Goal: Navigation & Orientation: Go to known website

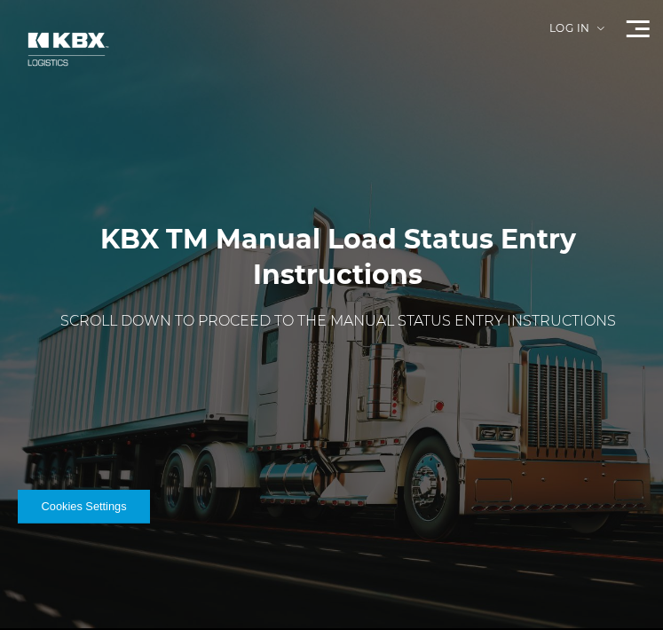
click at [81, 503] on button "Cookies Settings" at bounding box center [84, 507] width 132 height 34
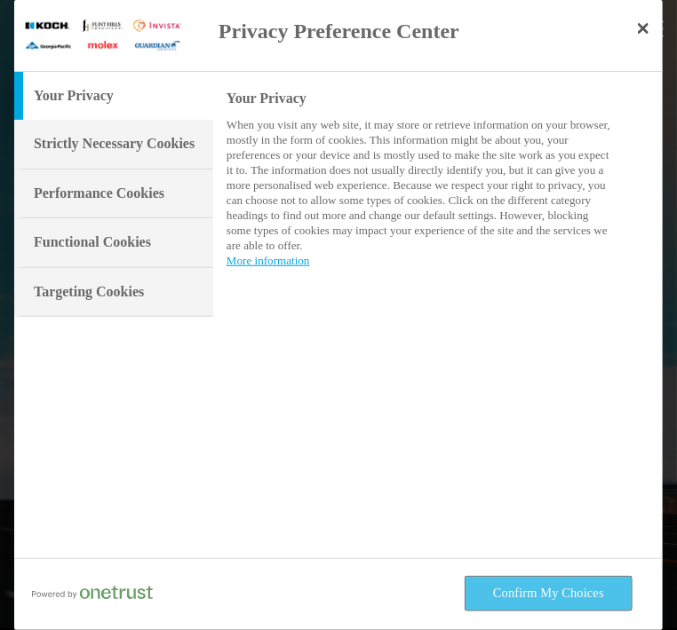
click at [522, 590] on button "Confirm My Choices" at bounding box center [548, 594] width 166 height 34
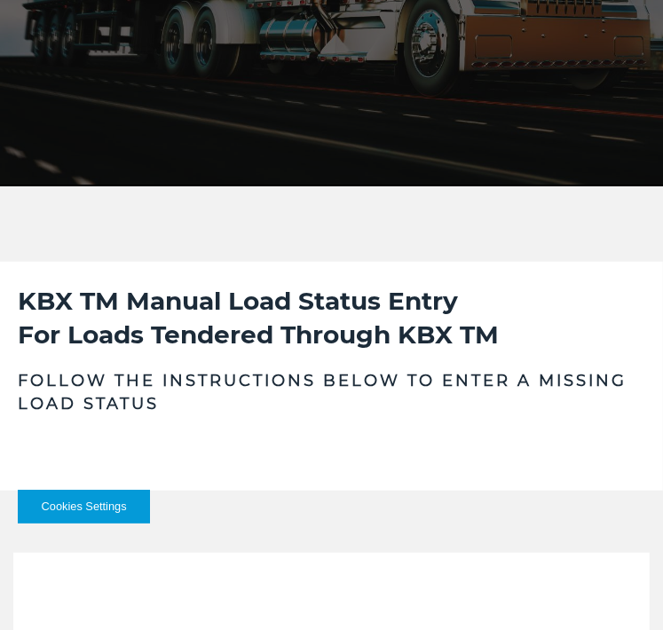
scroll to position [622, 0]
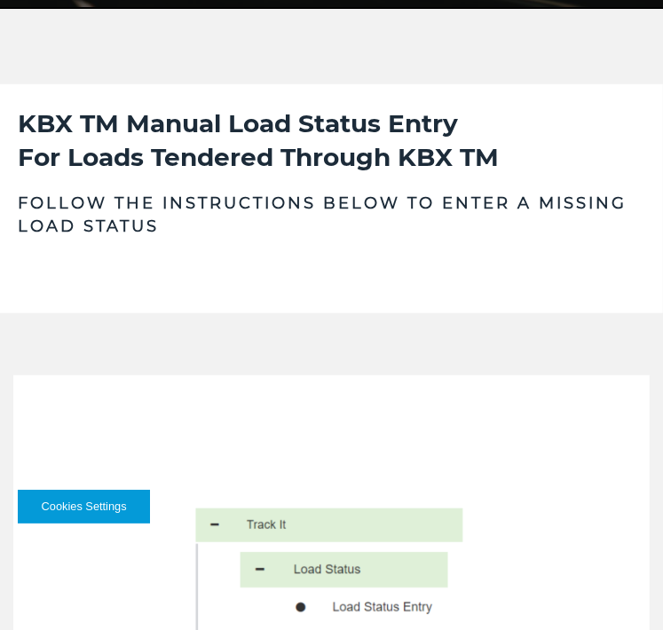
click at [97, 511] on button "Cookies Settings" at bounding box center [84, 507] width 132 height 34
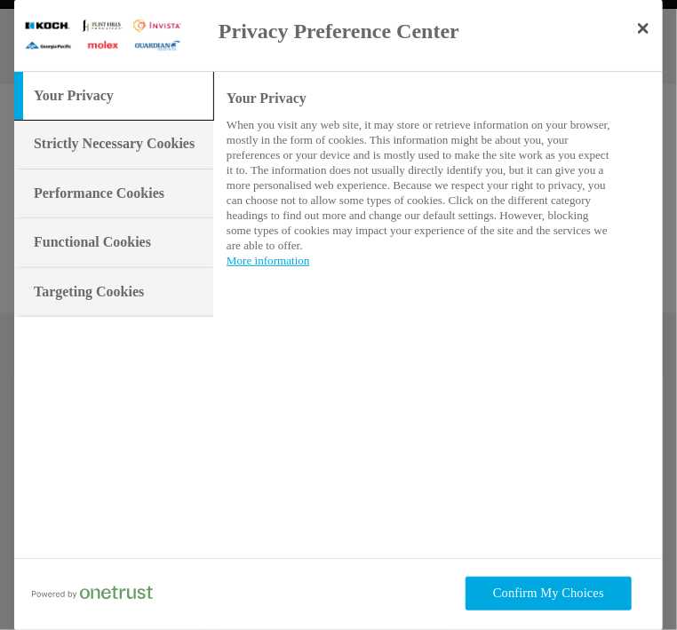
click at [120, 99] on div "Your Privacy" at bounding box center [113, 96] width 199 height 48
click at [108, 151] on h3 "Strictly Necessary Cookies" at bounding box center [114, 144] width 161 height 20
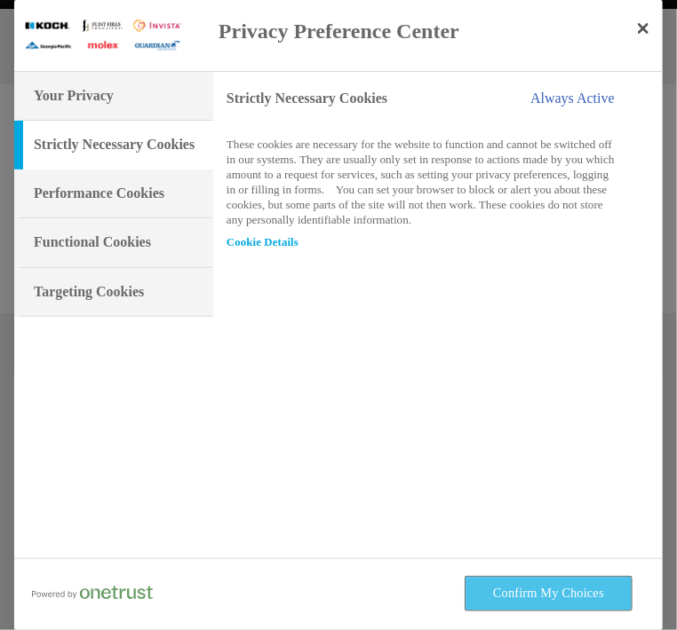
click at [495, 586] on button "Confirm My Choices" at bounding box center [548, 594] width 166 height 34
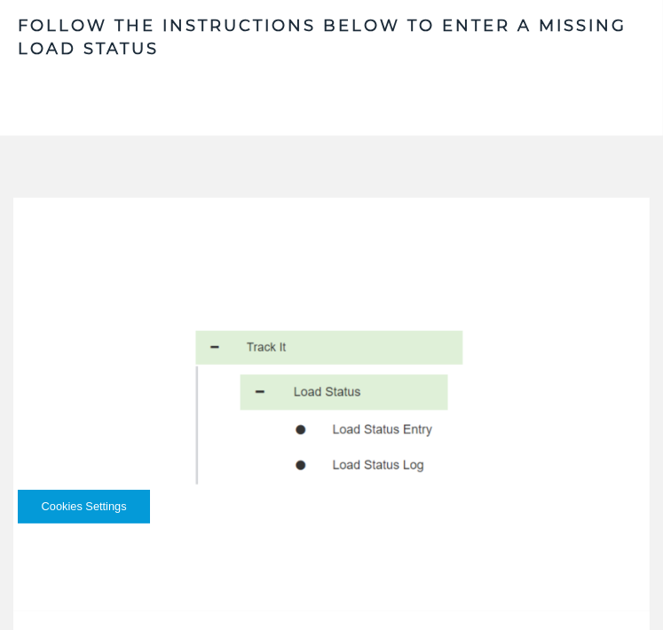
scroll to position [888, 0]
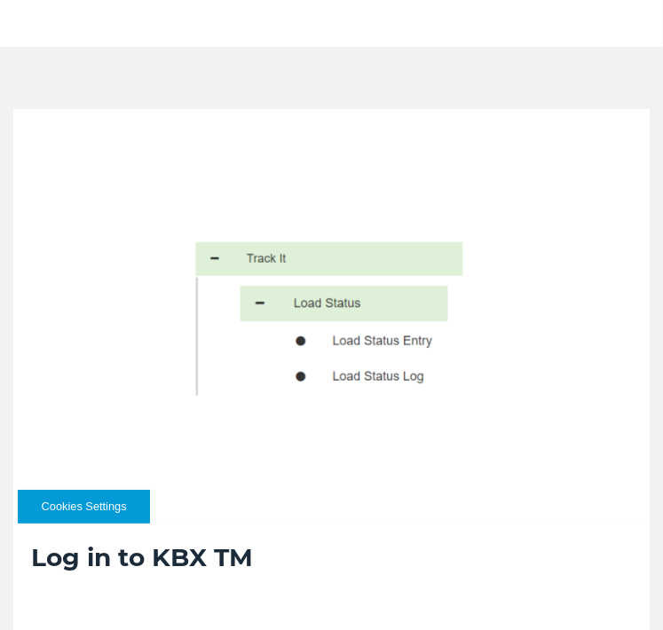
click at [352, 345] on img at bounding box center [331, 316] width 637 height 414
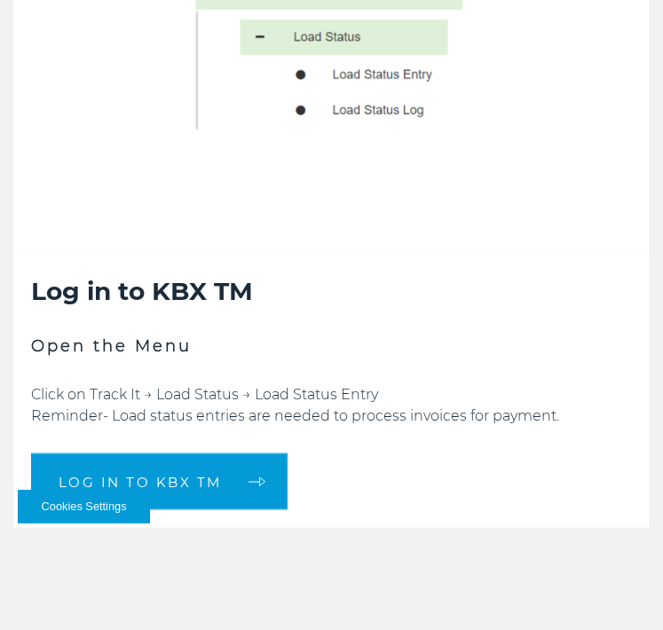
scroll to position [1332, 0]
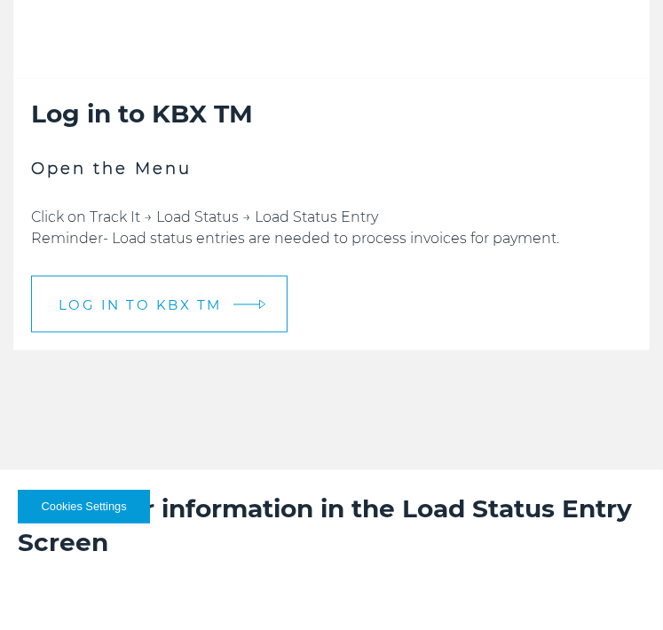
click at [203, 315] on link "LOG IN TO KBX TM" at bounding box center [159, 304] width 257 height 57
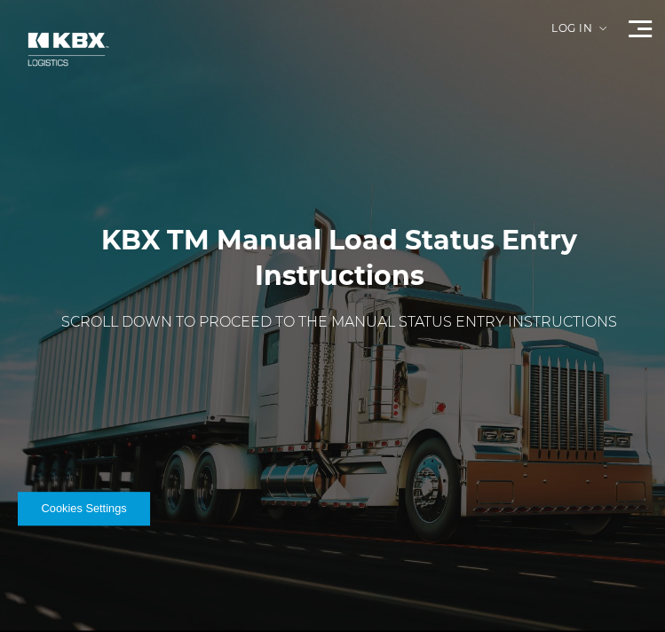
click at [561, 28] on div "Log in" at bounding box center [578, 35] width 55 height 24
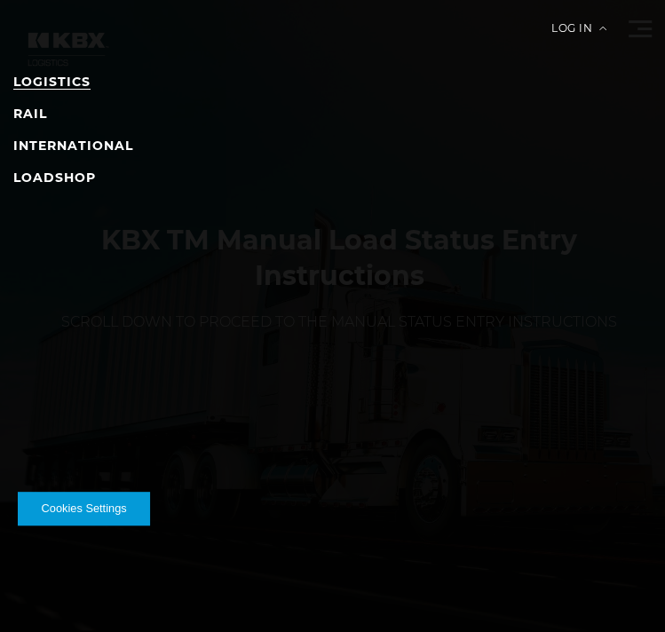
click at [75, 83] on link "LOGISTICS" at bounding box center [51, 82] width 77 height 16
